Goal: Task Accomplishment & Management: Manage account settings

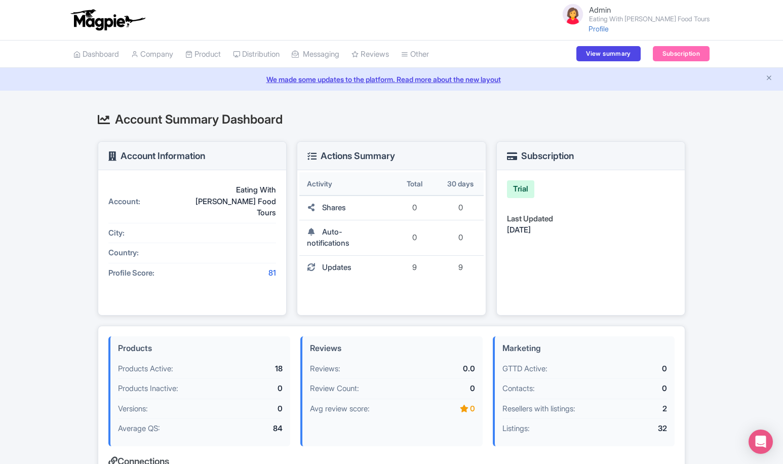
click at [638, 16] on small "Eating With [PERSON_NAME] Food Tours" at bounding box center [649, 19] width 121 height 7
click at [640, 56] on link "Users" at bounding box center [661, 57] width 96 height 16
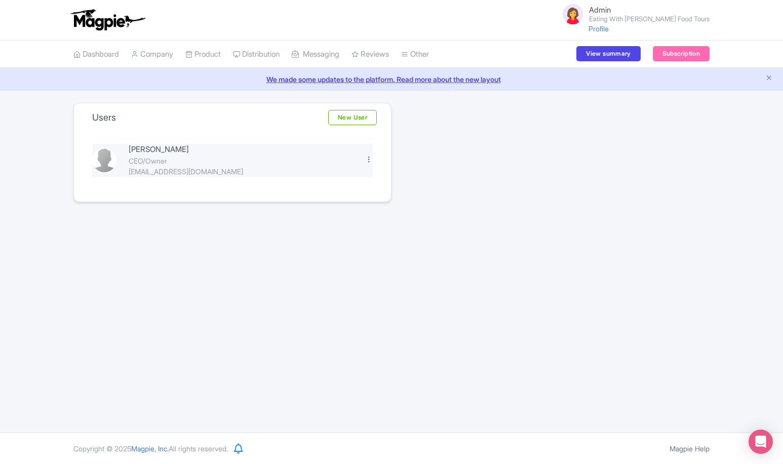
click at [369, 161] on div at bounding box center [369, 160] width 8 height 8
click at [336, 177] on link "Edit" at bounding box center [324, 177] width 96 height 16
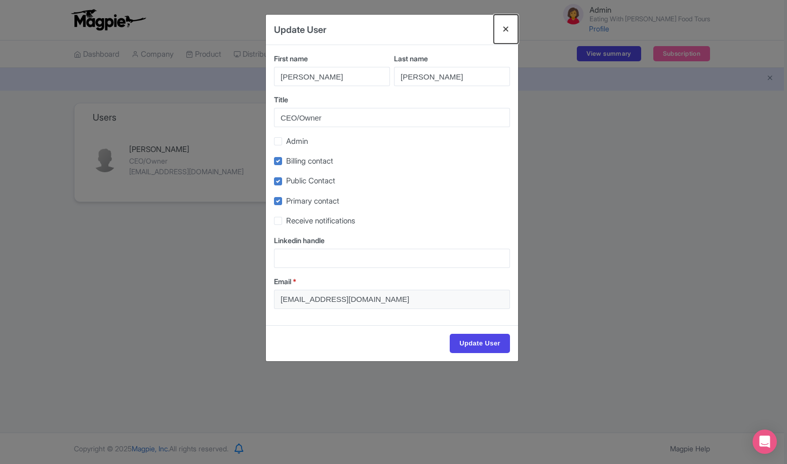
click at [507, 28] on button "Close" at bounding box center [506, 29] width 24 height 29
